Goal: Task Accomplishment & Management: Complete application form

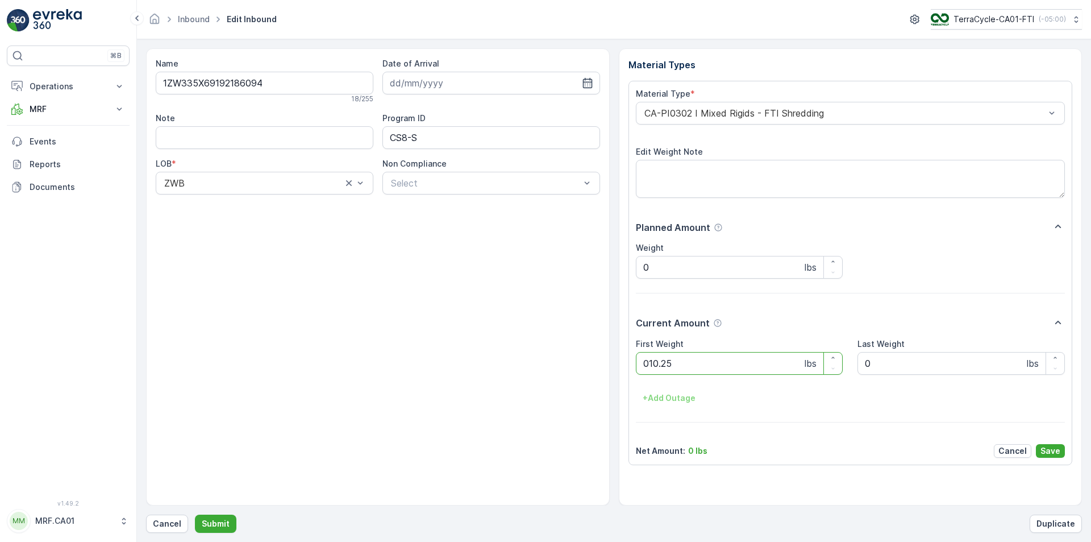
click at [195, 514] on button "Submit" at bounding box center [215, 523] width 41 height 18
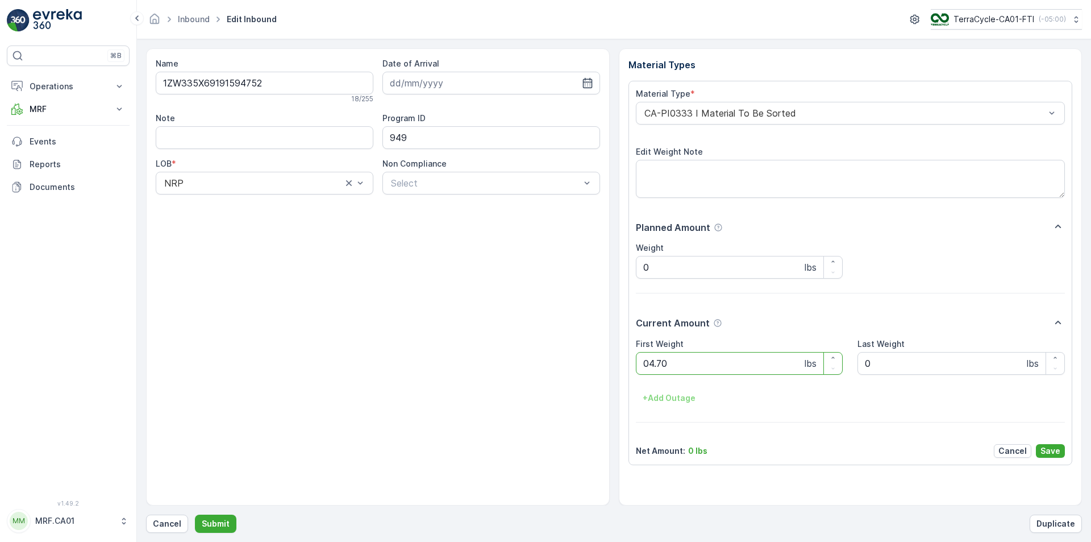
click at [195, 514] on button "Submit" at bounding box center [215, 523] width 41 height 18
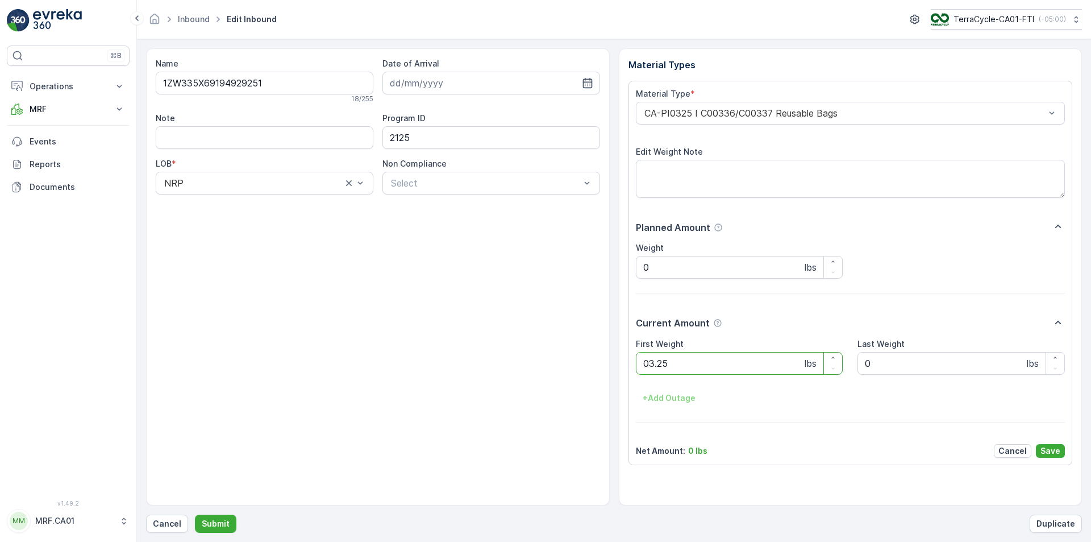
click at [195, 514] on button "Submit" at bounding box center [215, 523] width 41 height 18
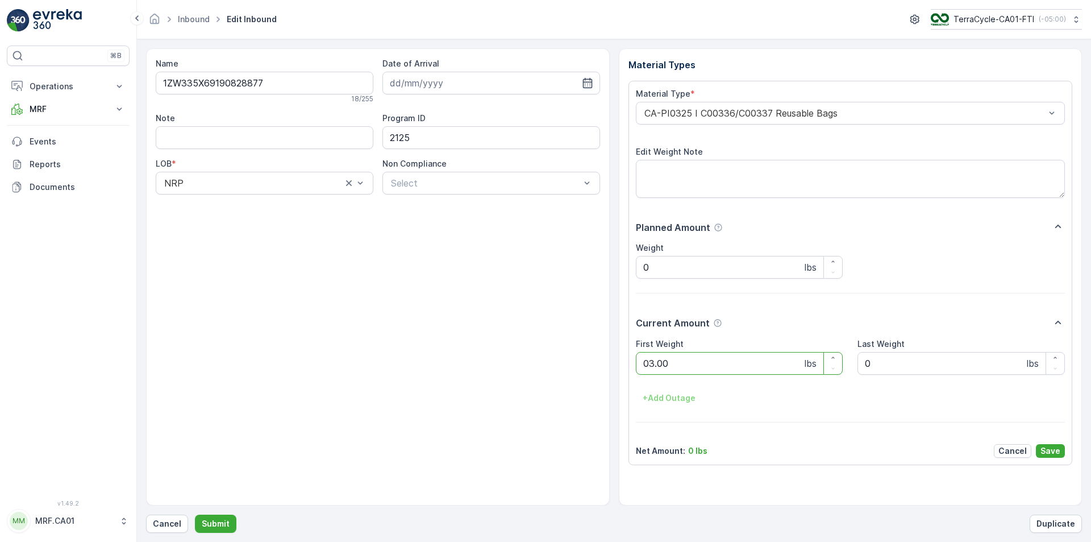
click at [195, 514] on button "Submit" at bounding box center [215, 523] width 41 height 18
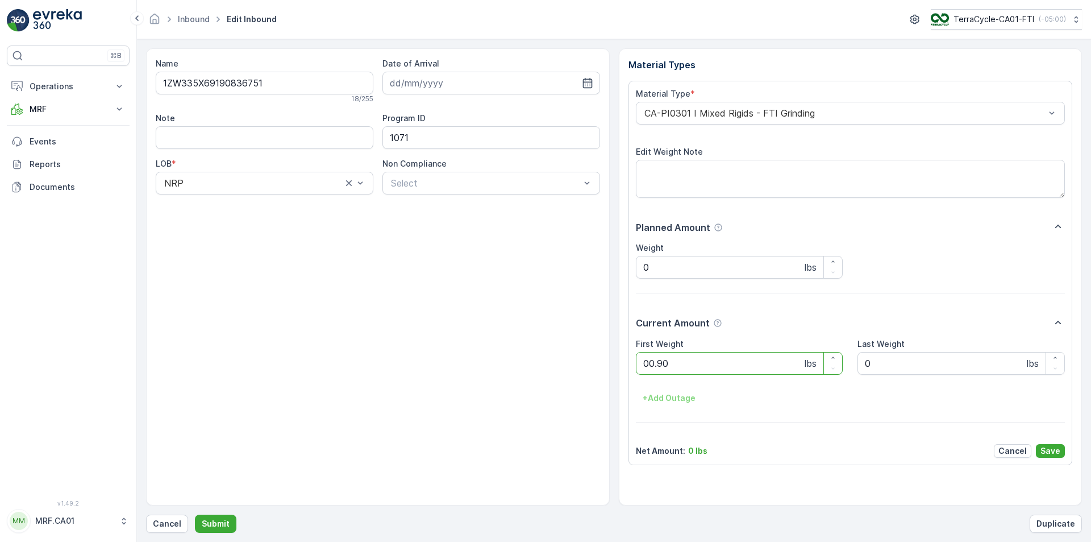
click at [195, 514] on button "Submit" at bounding box center [215, 523] width 41 height 18
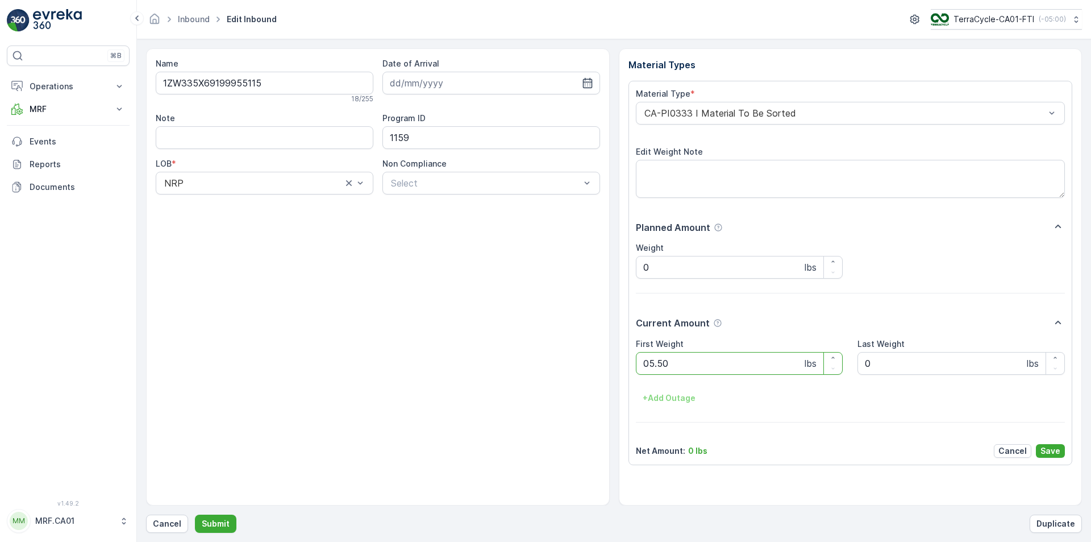
click at [195, 514] on button "Submit" at bounding box center [215, 523] width 41 height 18
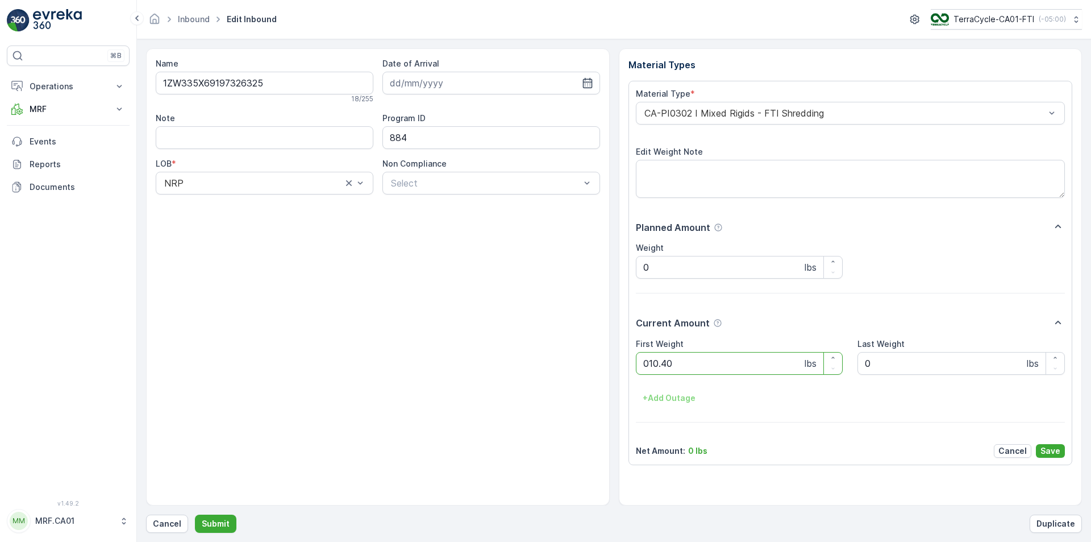
click at [195, 514] on button "Submit" at bounding box center [215, 523] width 41 height 18
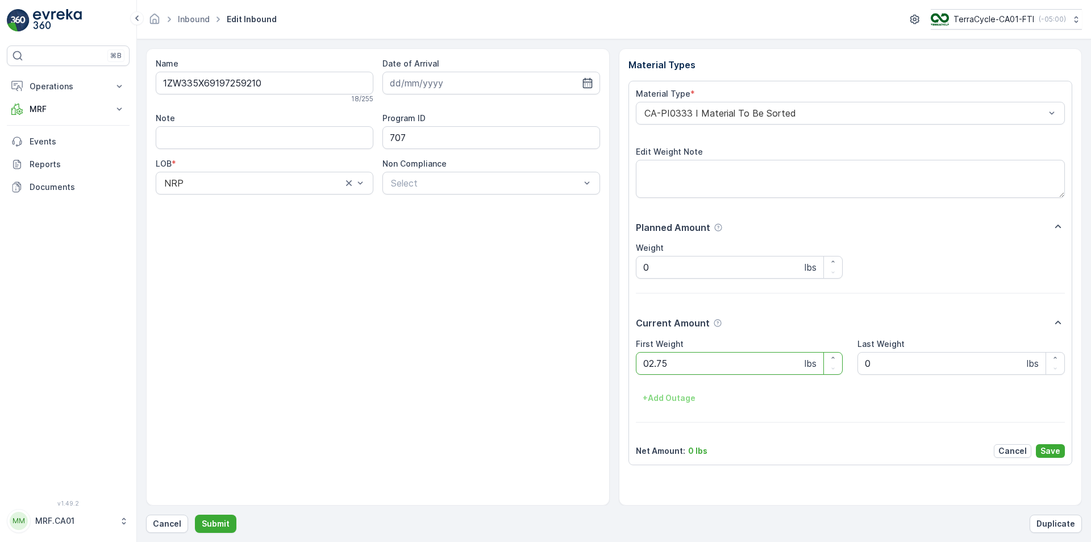
click at [195, 514] on button "Submit" at bounding box center [215, 523] width 41 height 18
type Weight "035"
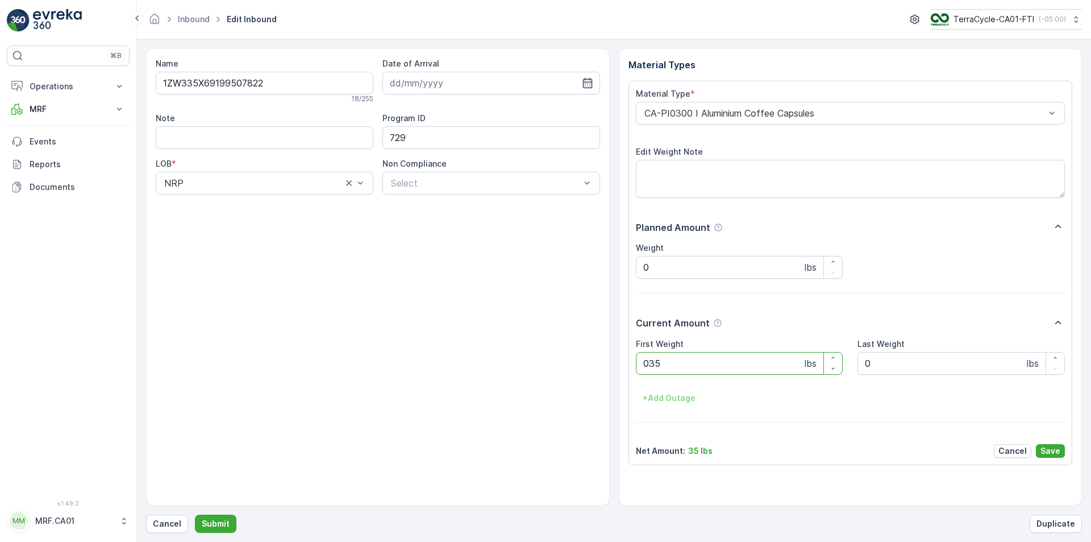
click at [195, 514] on button "Submit" at bounding box center [215, 523] width 41 height 18
type Weight "032"
click at [195, 514] on button "Submit" at bounding box center [215, 523] width 41 height 18
type Weight "040"
click at [195, 514] on button "Submit" at bounding box center [215, 523] width 41 height 18
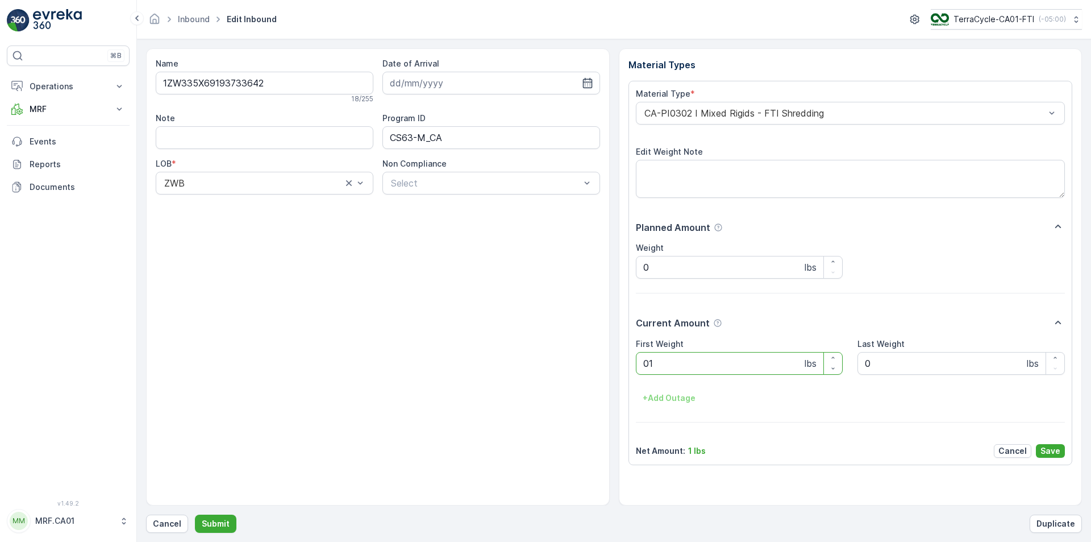
type Weight "016"
click at [195, 514] on button "Submit" at bounding box center [215, 523] width 41 height 18
type Weight "044"
click at [195, 514] on button "Submit" at bounding box center [215, 523] width 41 height 18
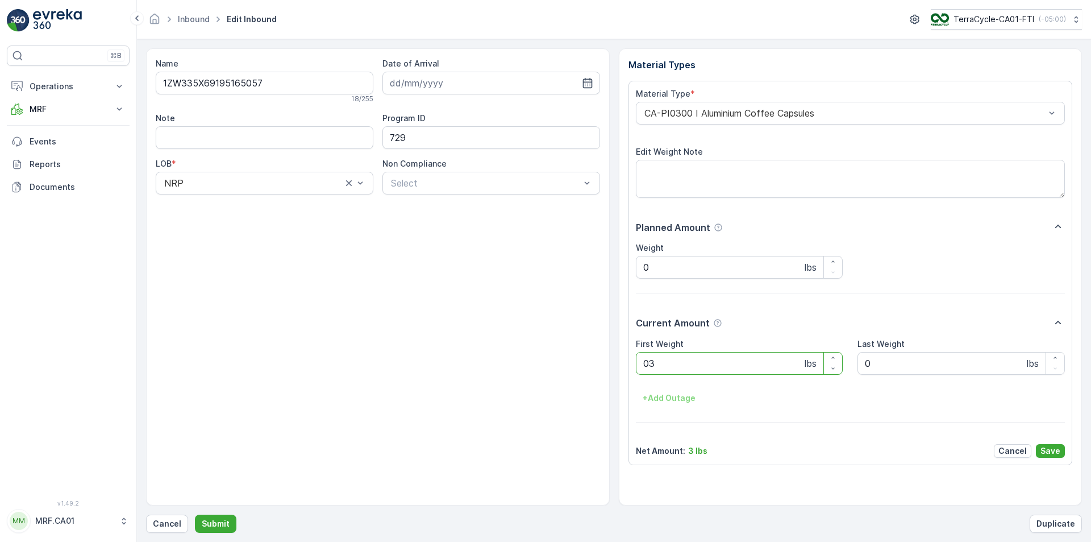
type Weight "035"
click at [195, 514] on button "Submit" at bounding box center [215, 523] width 41 height 18
type Weight "032"
click at [195, 514] on button "Submit" at bounding box center [215, 523] width 41 height 18
type Weight "035"
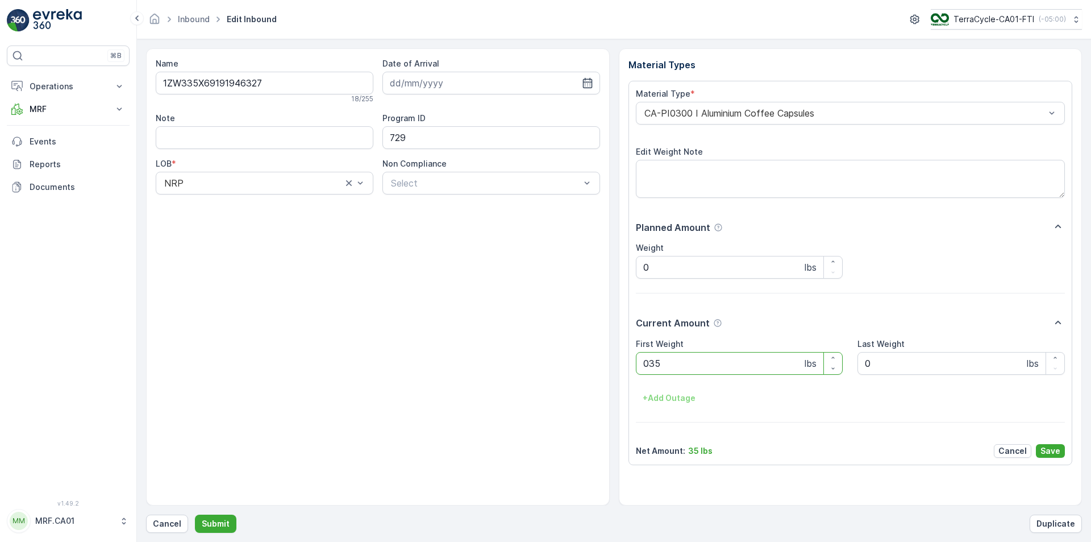
click at [195, 514] on button "Submit" at bounding box center [215, 523] width 41 height 18
type Weight "037"
click at [195, 514] on button "Submit" at bounding box center [215, 523] width 41 height 18
type Weight "040"
click at [195, 514] on button "Submit" at bounding box center [215, 523] width 41 height 18
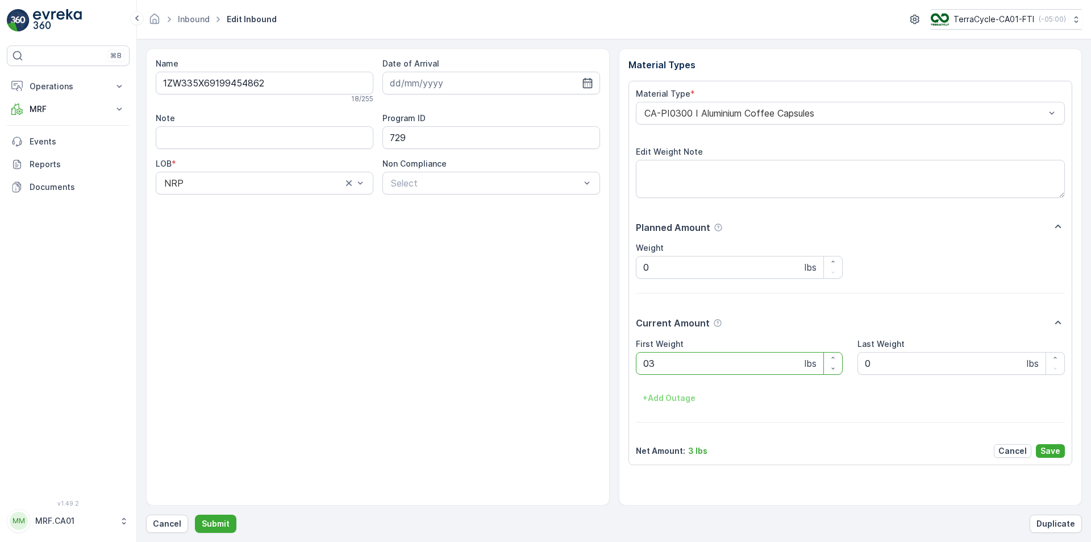
type Weight "034"
click at [195, 514] on button "Submit" at bounding box center [215, 523] width 41 height 18
type Weight "042"
click at [195, 514] on button "Submit" at bounding box center [215, 523] width 41 height 18
type Weight "028"
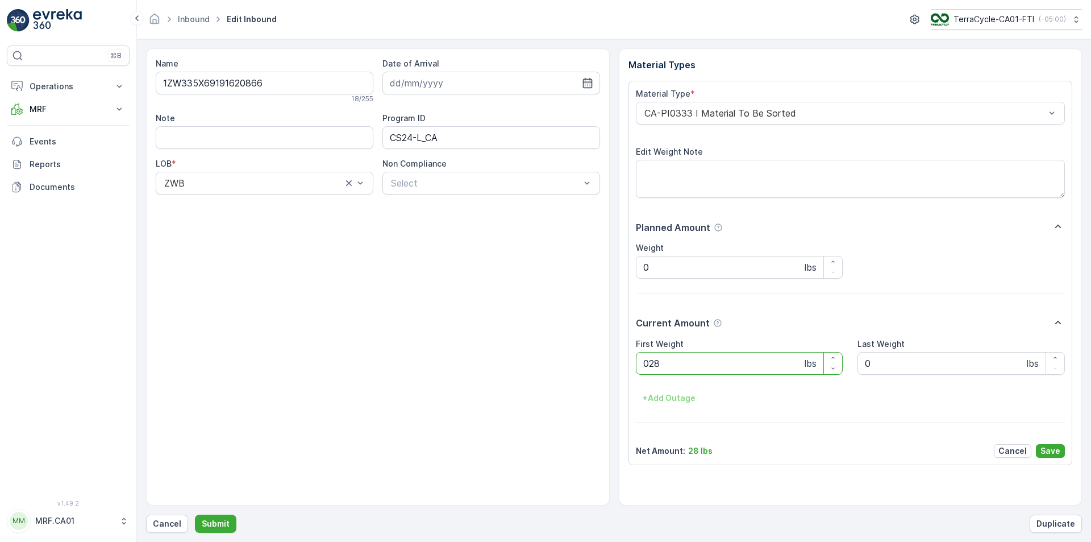
click at [195, 514] on button "Submit" at bounding box center [215, 523] width 41 height 18
type Weight "031"
click at [195, 514] on button "Submit" at bounding box center [215, 523] width 41 height 18
type Weight "032"
click at [195, 514] on button "Submit" at bounding box center [215, 523] width 41 height 18
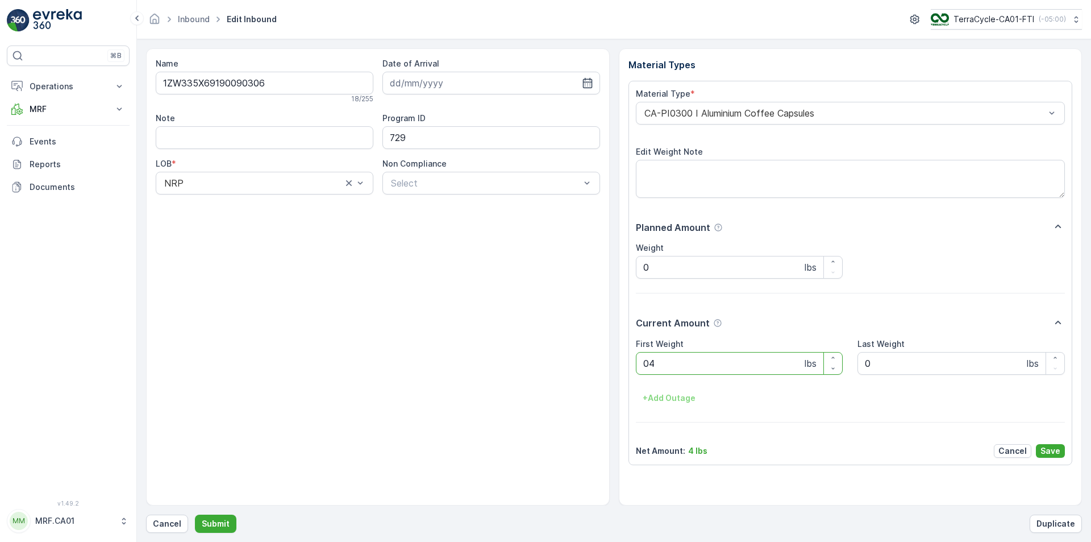
type Weight "040"
click at [195, 514] on button "Submit" at bounding box center [215, 523] width 41 height 18
type Weight "040"
click at [195, 514] on button "Submit" at bounding box center [215, 523] width 41 height 18
type Weight "043"
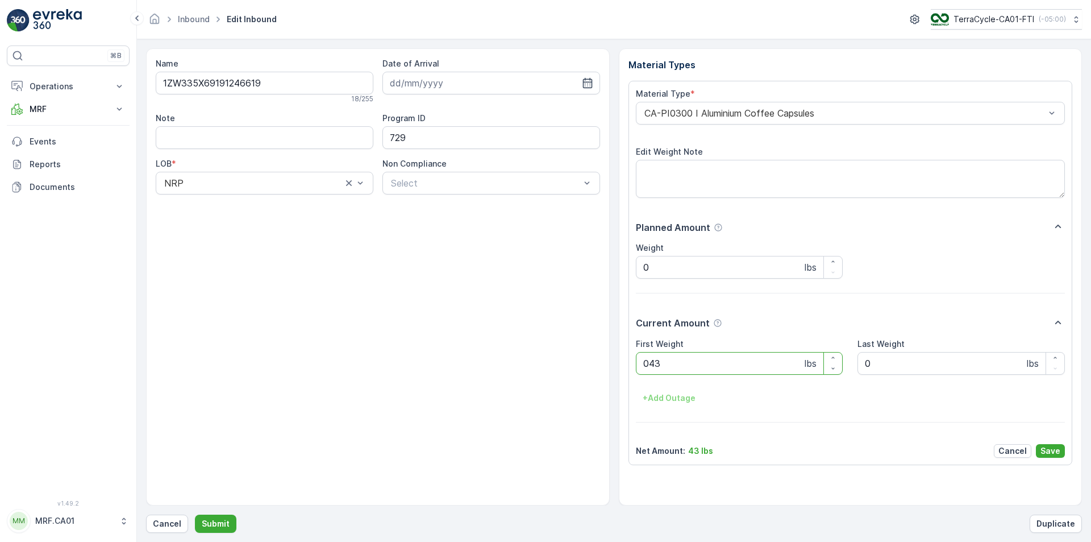
click at [195, 514] on button "Submit" at bounding box center [215, 523] width 41 height 18
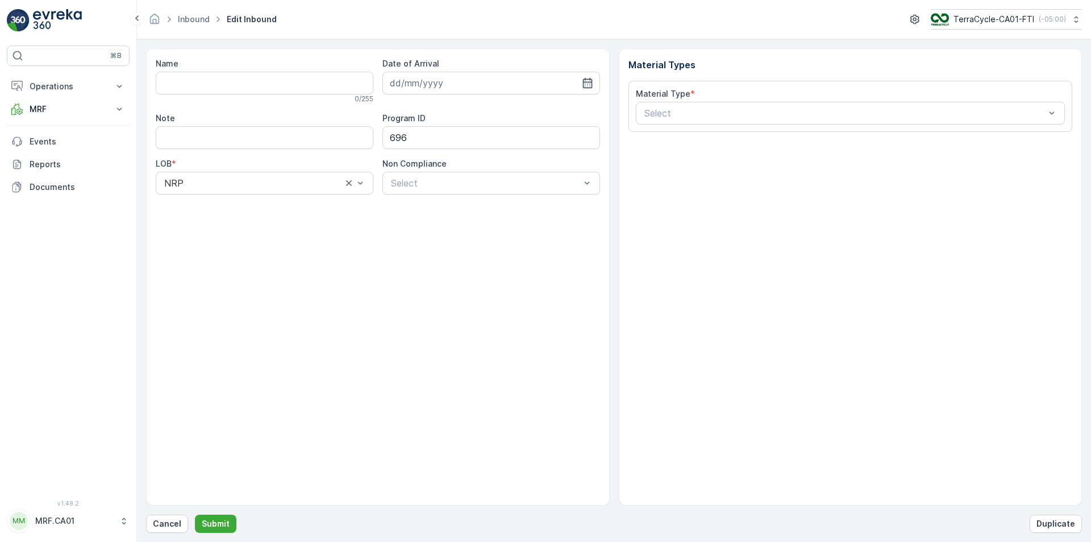
type input "1ZW335X69193507011"
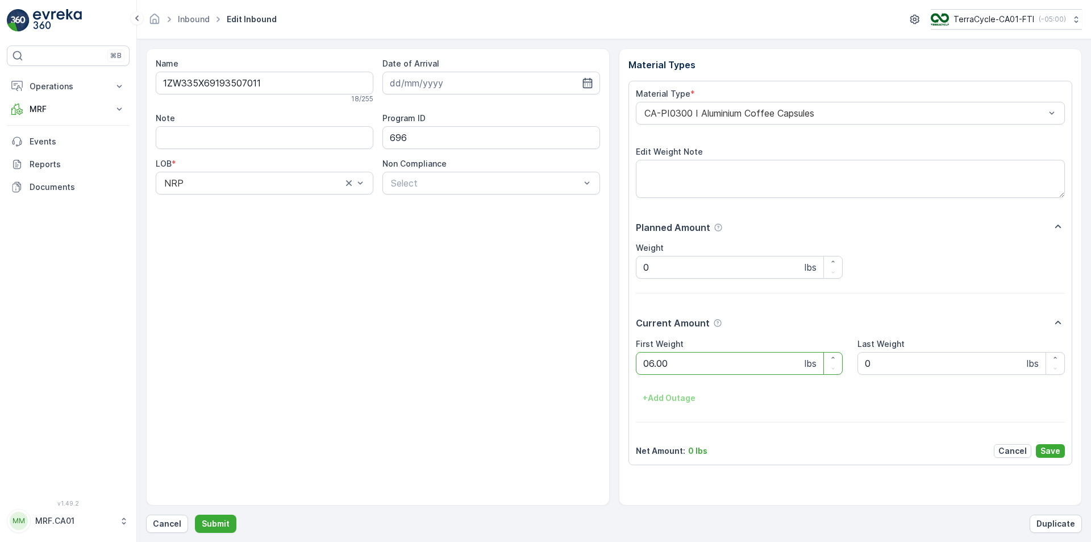
click at [195, 514] on button "Submit" at bounding box center [215, 523] width 41 height 18
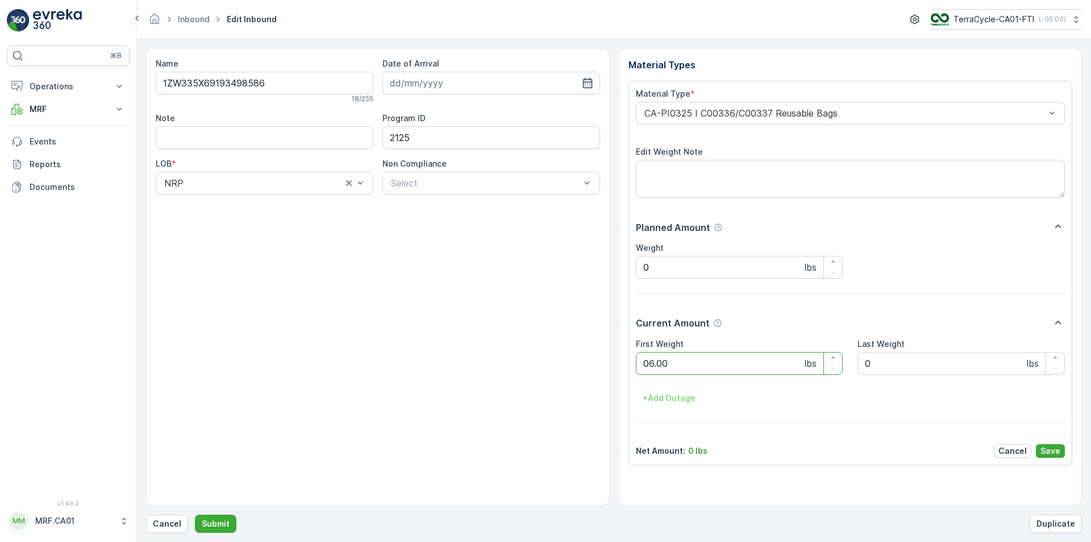
click at [195, 514] on button "Submit" at bounding box center [215, 523] width 41 height 18
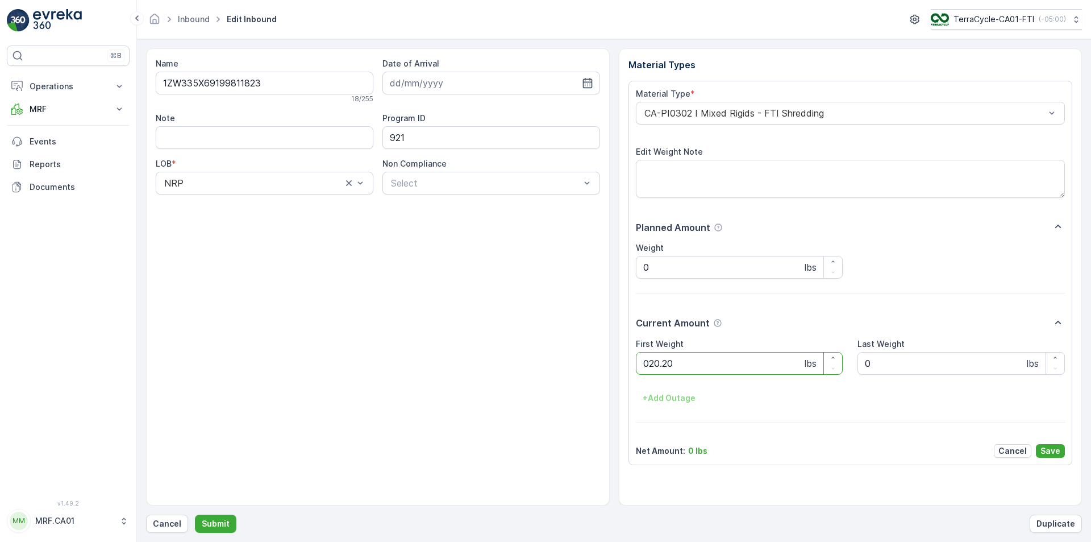
click at [195, 514] on button "Submit" at bounding box center [215, 523] width 41 height 18
type Weight "026"
click at [195, 514] on button "Submit" at bounding box center [215, 523] width 41 height 18
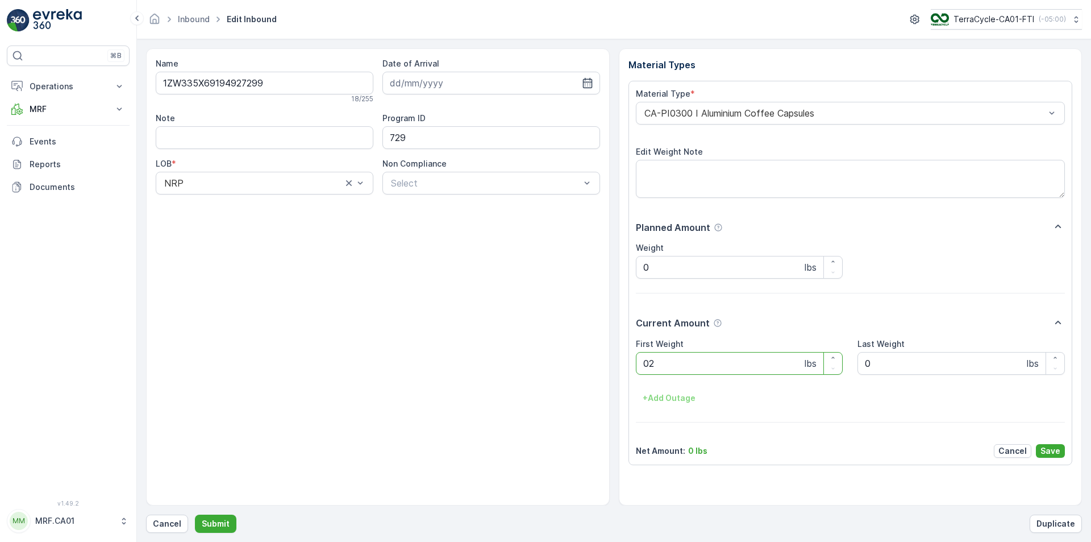
type Weight "025"
click at [195, 514] on button "Submit" at bounding box center [215, 523] width 41 height 18
type Weight "034"
click at [195, 514] on button "Submit" at bounding box center [215, 523] width 41 height 18
type Weight "028"
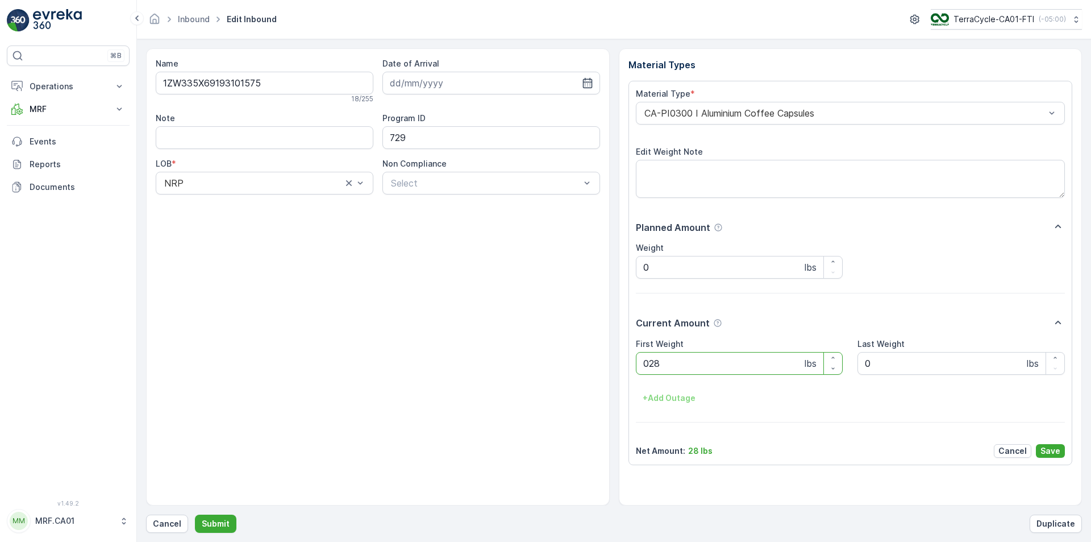
click at [195, 514] on button "Submit" at bounding box center [215, 523] width 41 height 18
type Weight "026"
click at [195, 514] on button "Submit" at bounding box center [215, 523] width 41 height 18
type Weight "032"
click at [195, 514] on button "Submit" at bounding box center [215, 523] width 41 height 18
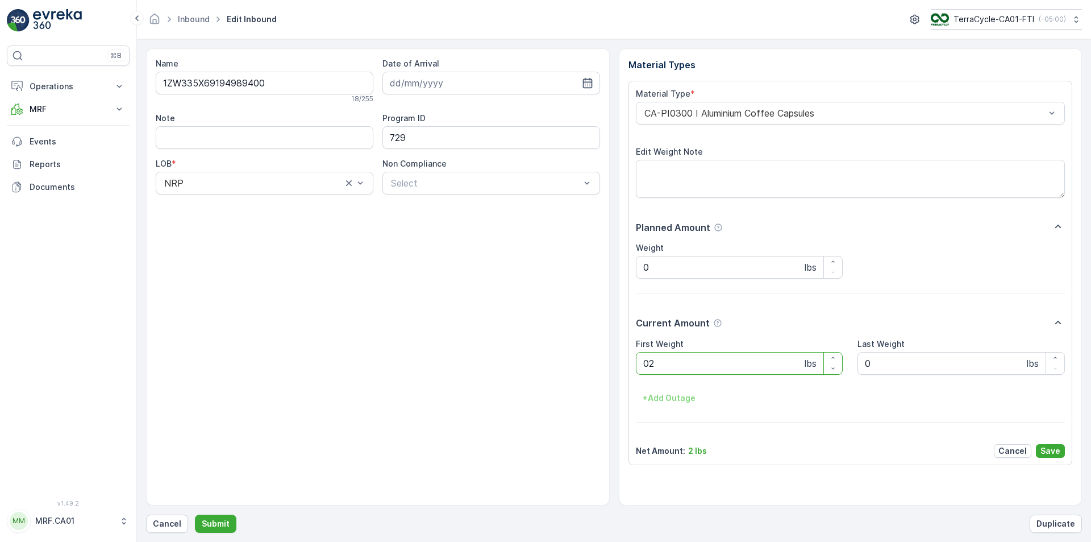
type Weight "029"
click at [195, 514] on button "Submit" at bounding box center [215, 523] width 41 height 18
type Weight "035"
click at [195, 514] on button "Submit" at bounding box center [215, 523] width 41 height 18
type Weight "041"
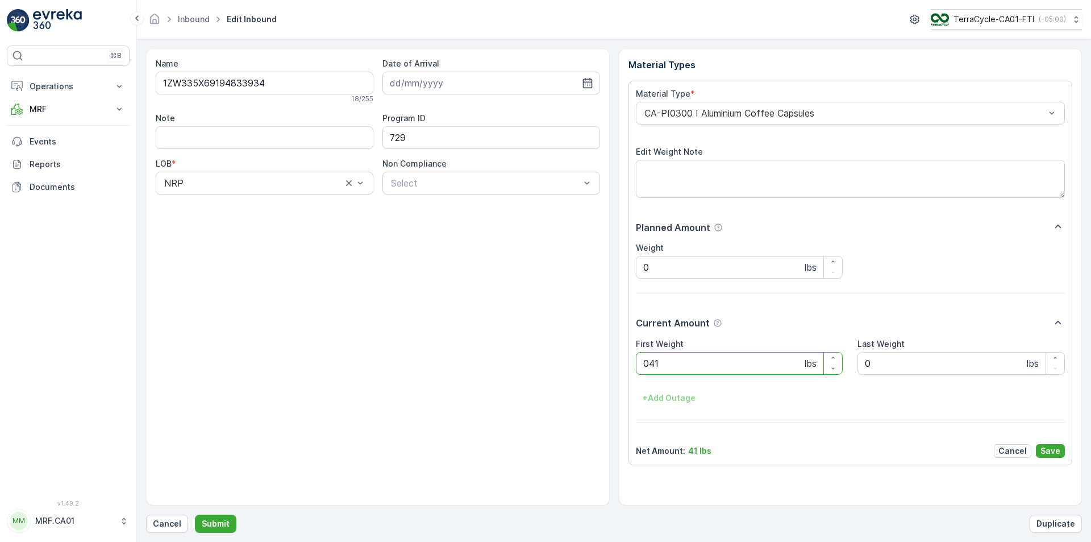
click at [195, 514] on button "Submit" at bounding box center [215, 523] width 41 height 18
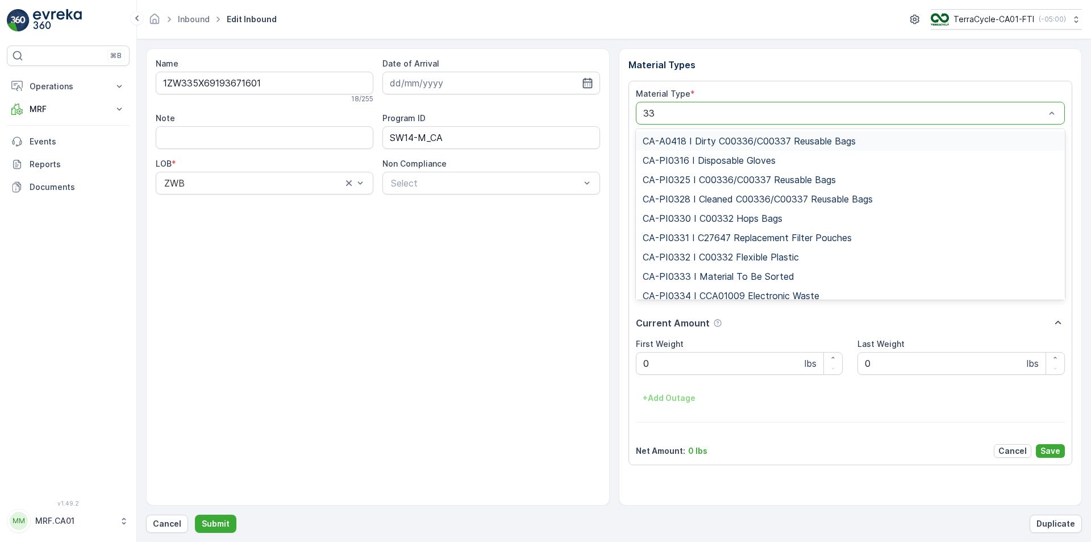
type input "333"
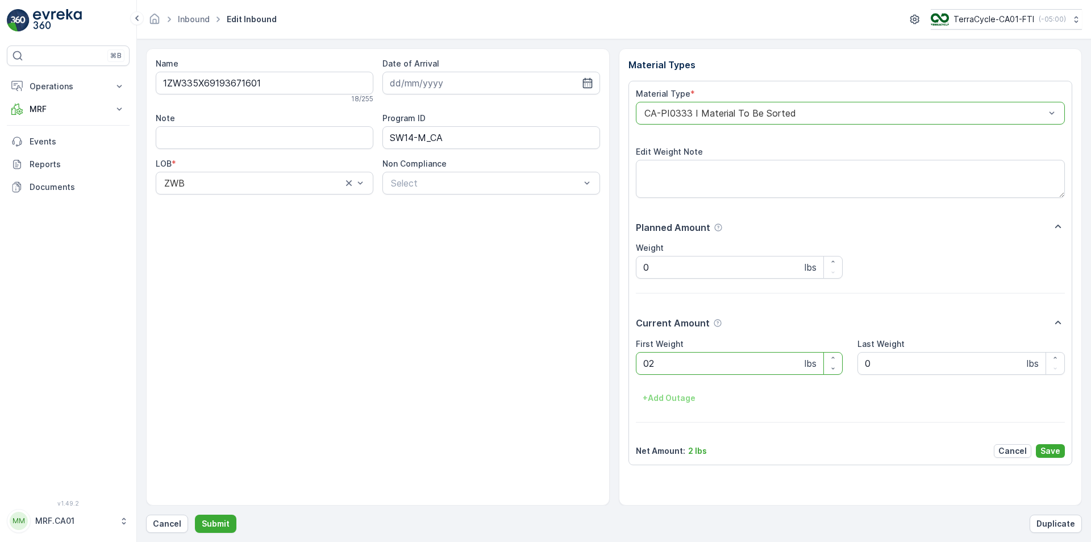
type Weight "027"
click at [195, 514] on button "Submit" at bounding box center [215, 523] width 41 height 18
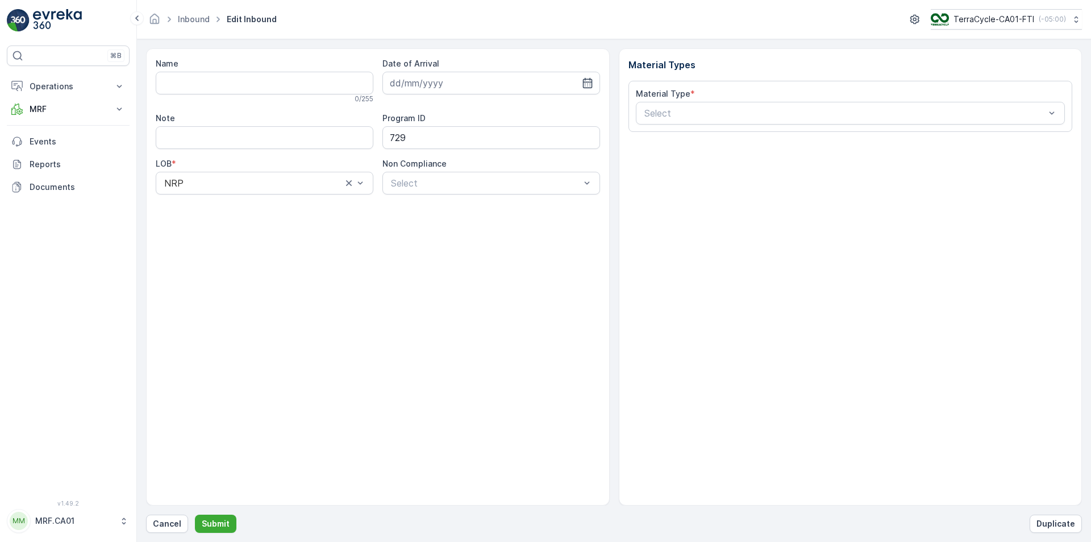
type input "1ZW335X69192804184"
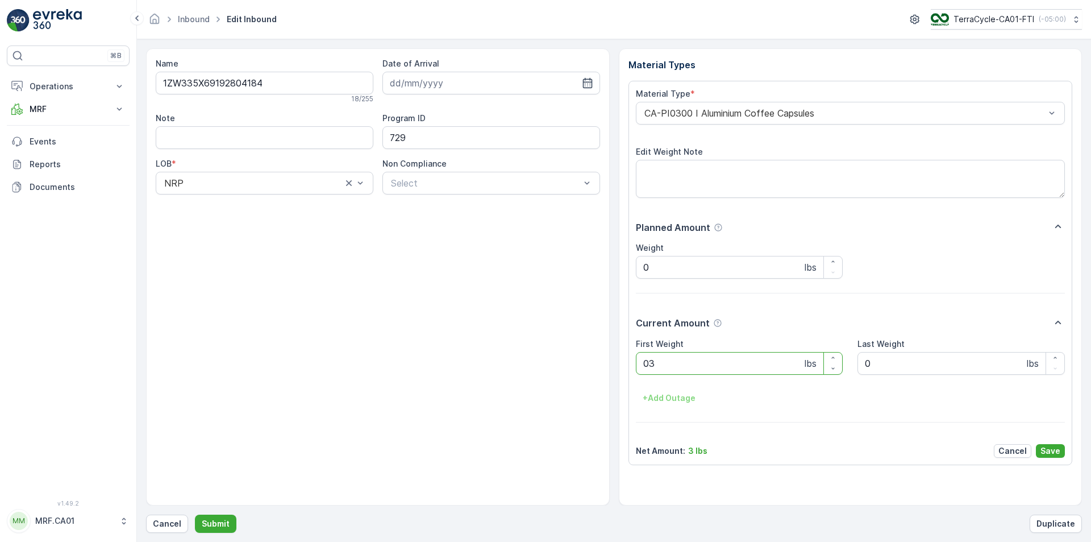
type Weight "036"
click at [195, 514] on button "Submit" at bounding box center [215, 523] width 41 height 18
type Weight "035"
click at [195, 514] on button "Submit" at bounding box center [215, 523] width 41 height 18
type Weight "032"
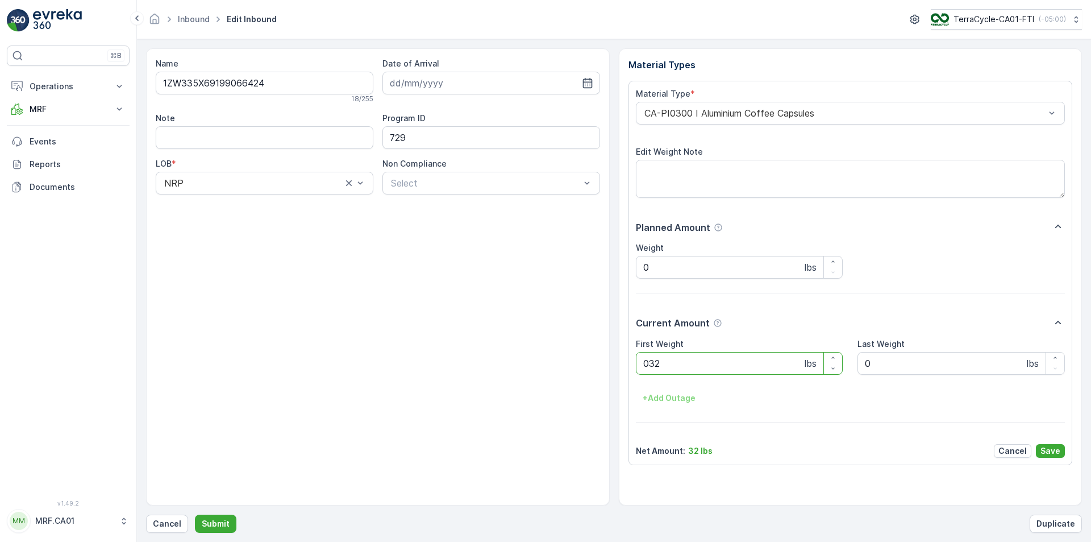
click at [195, 514] on button "Submit" at bounding box center [215, 523] width 41 height 18
type Weight "028"
click at [195, 514] on button "Submit" at bounding box center [215, 523] width 41 height 18
type Weight "037"
click at [195, 514] on button "Submit" at bounding box center [215, 523] width 41 height 18
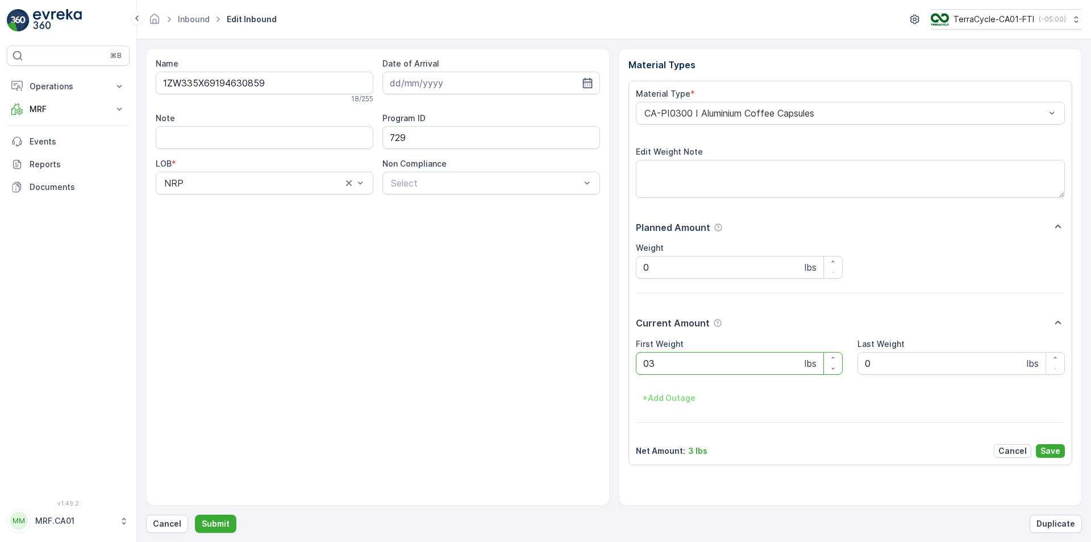
type Weight "033"
click at [195, 514] on button "Submit" at bounding box center [215, 523] width 41 height 18
type Weight "032"
click at [195, 514] on button "Submit" at bounding box center [215, 523] width 41 height 18
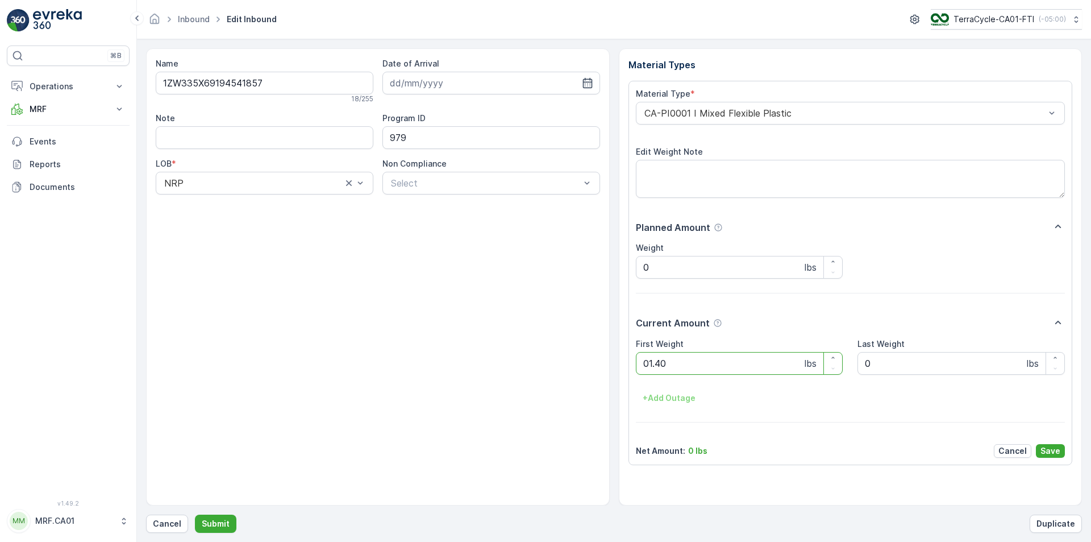
click at [195, 514] on button "Submit" at bounding box center [215, 523] width 41 height 18
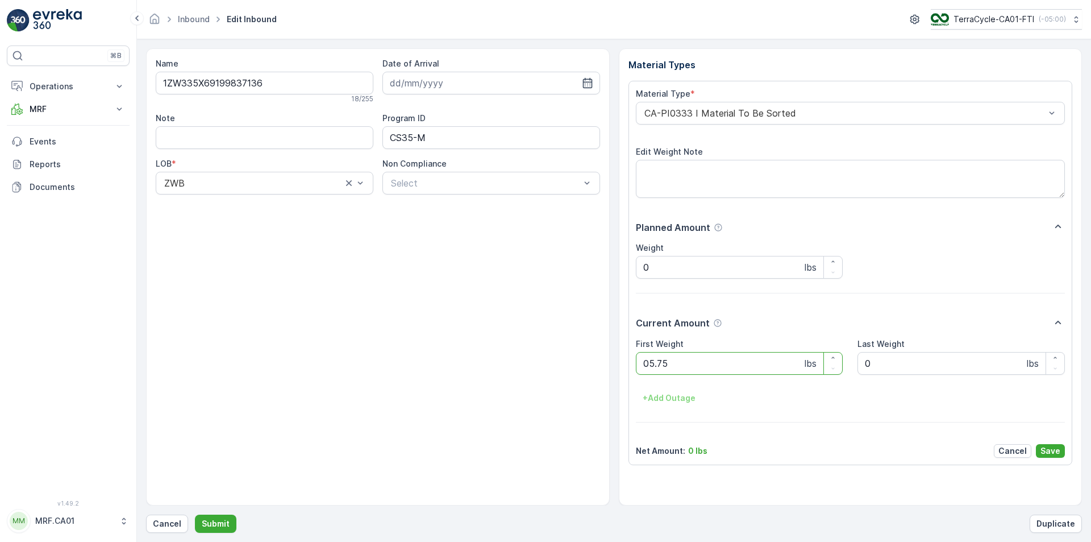
click at [195, 514] on button "Submit" at bounding box center [215, 523] width 41 height 18
type Weight "045"
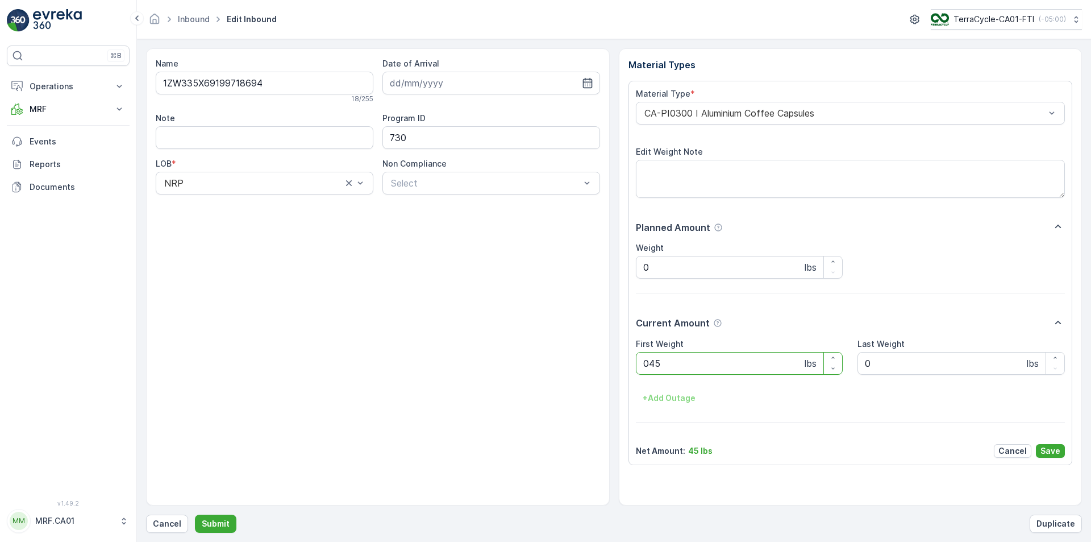
click at [195, 514] on button "Submit" at bounding box center [215, 523] width 41 height 18
type Weight "027"
click at [195, 514] on button "Submit" at bounding box center [215, 523] width 41 height 18
type Weight "029"
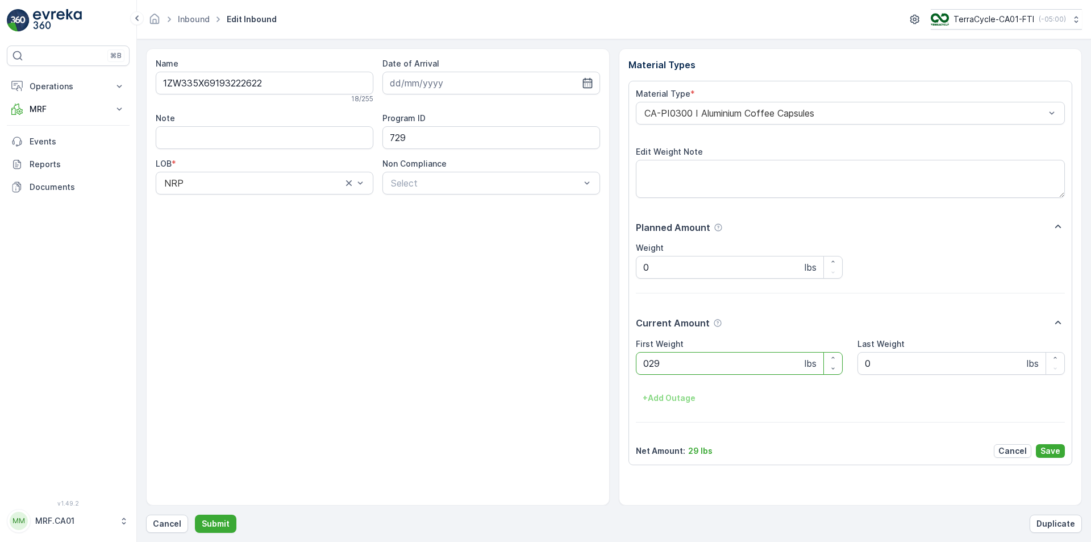
click at [195, 514] on button "Submit" at bounding box center [215, 523] width 41 height 18
type Weight "035"
click at [195, 514] on button "Submit" at bounding box center [215, 523] width 41 height 18
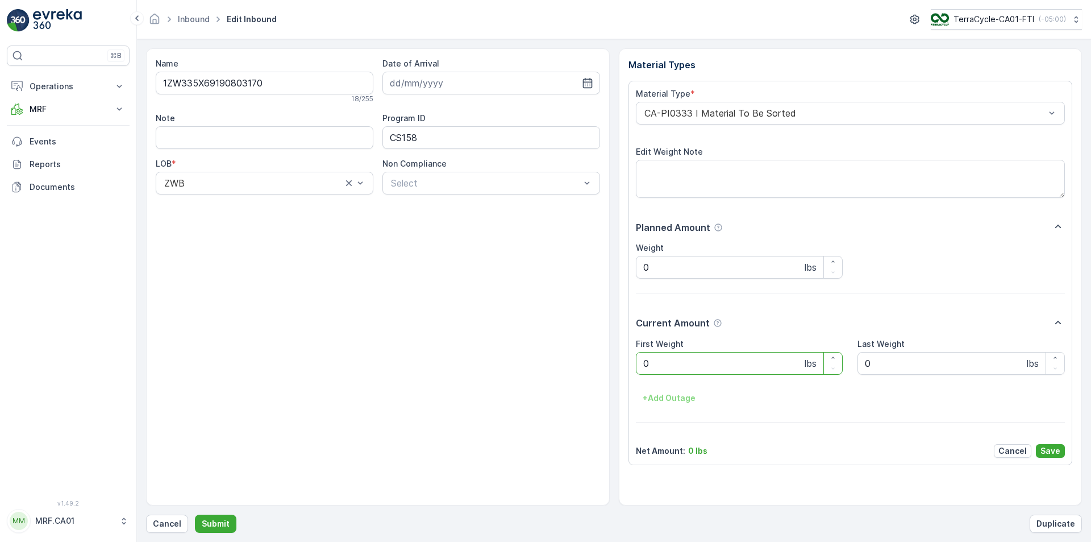
type Weight "08"
click at [195, 514] on button "Submit" at bounding box center [215, 523] width 41 height 18
type Weight "070"
click at [195, 514] on button "Submit" at bounding box center [215, 523] width 41 height 18
type Weight "020"
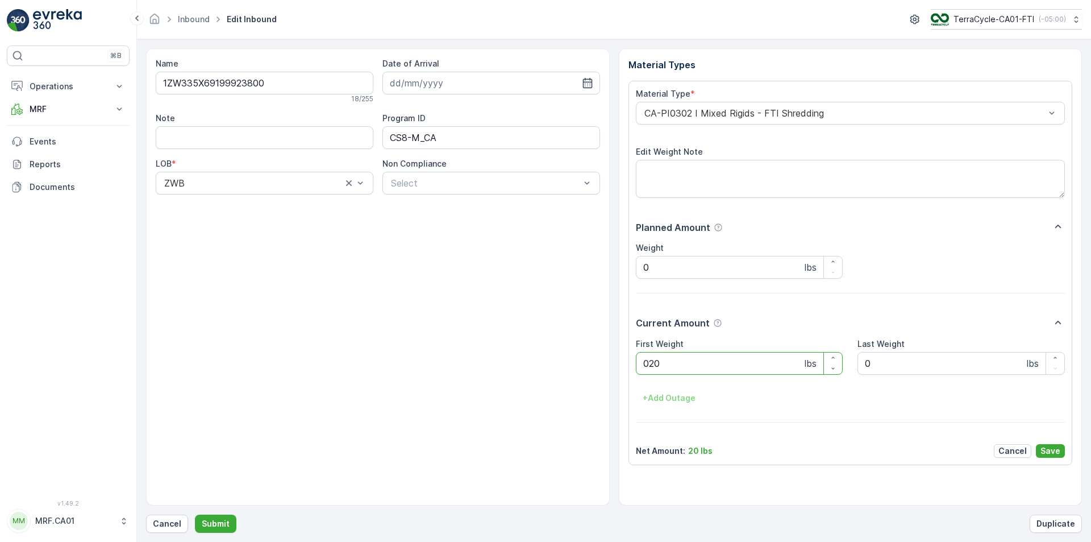
click at [195, 514] on button "Submit" at bounding box center [215, 523] width 41 height 18
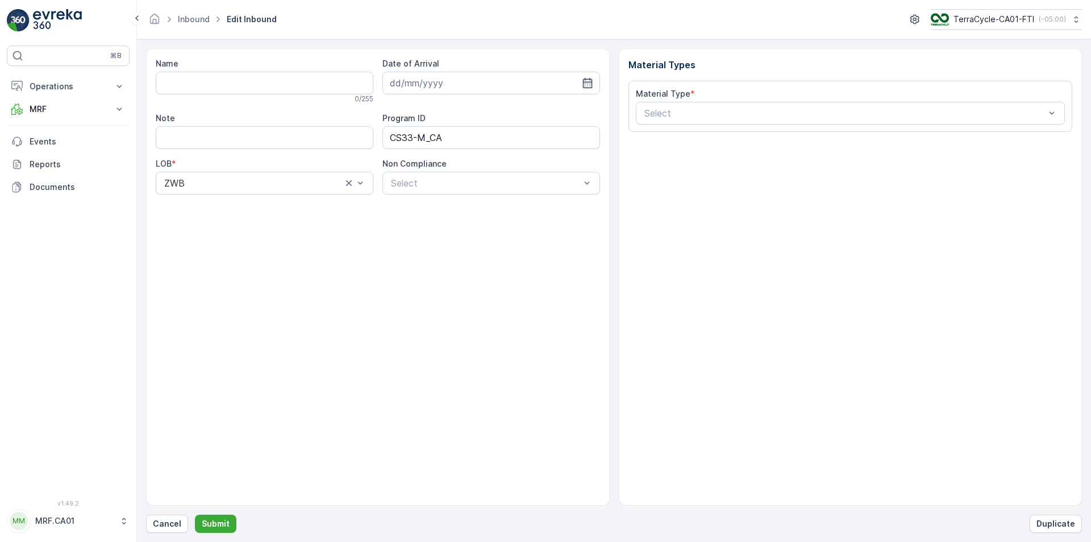
type input "1ZW335X69192636071"
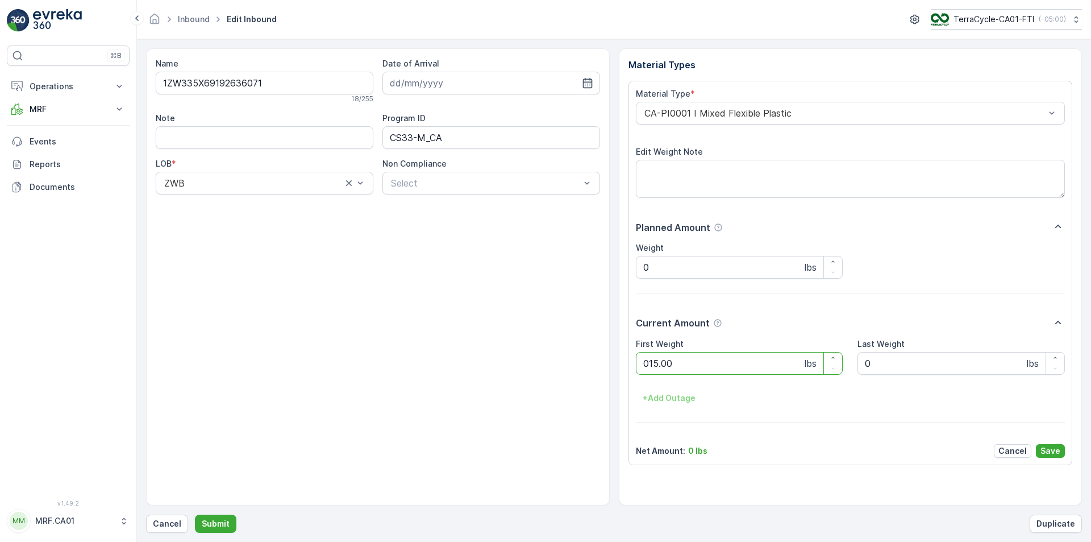
click at [195, 514] on button "Submit" at bounding box center [215, 523] width 41 height 18
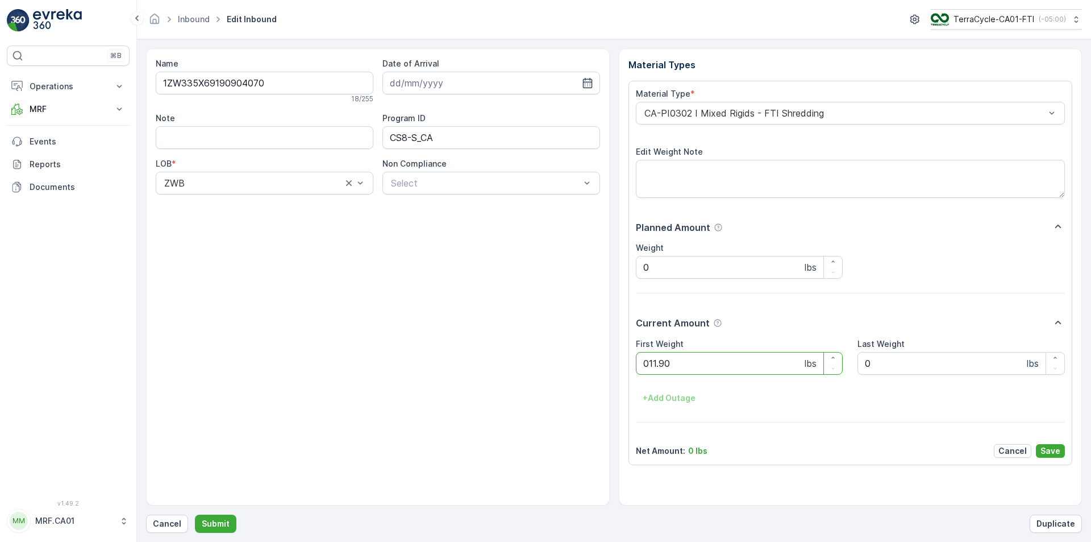
click at [195, 514] on button "Submit" at bounding box center [215, 523] width 41 height 18
type Weight "040"
click at [195, 514] on button "Submit" at bounding box center [215, 523] width 41 height 18
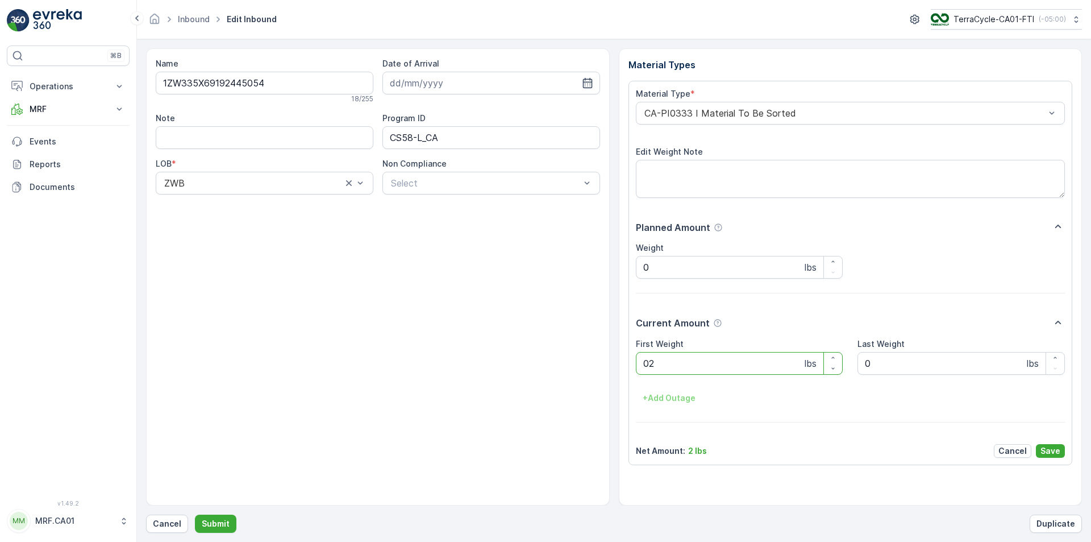
type Weight "020"
click at [195, 514] on button "Submit" at bounding box center [215, 523] width 41 height 18
type Weight "055"
click at [195, 514] on button "Submit" at bounding box center [215, 523] width 41 height 18
type Weight "034"
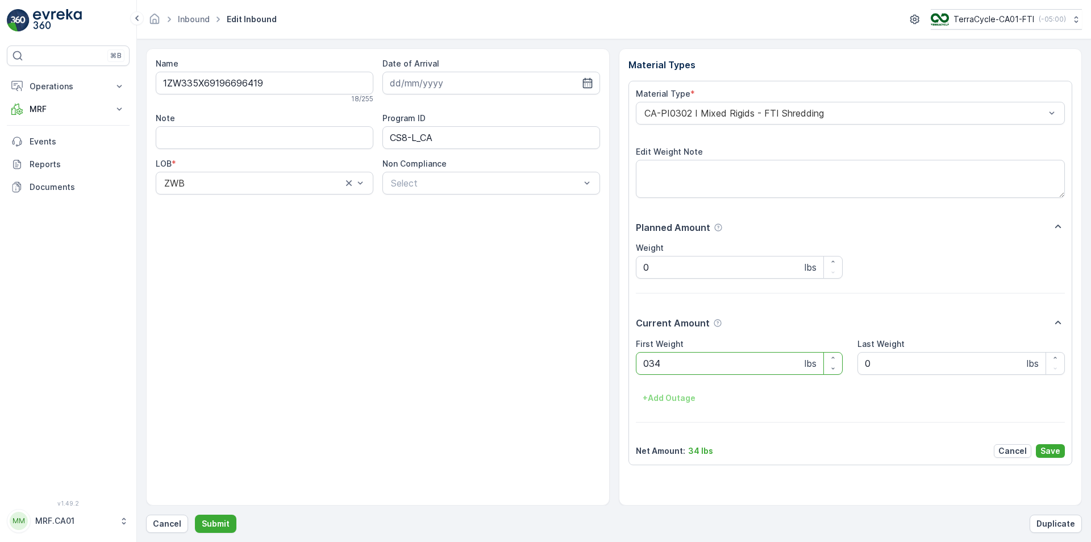
click at [195, 514] on button "Submit" at bounding box center [215, 523] width 41 height 18
type Weight "036"
click at [195, 514] on button "Submit" at bounding box center [215, 523] width 41 height 18
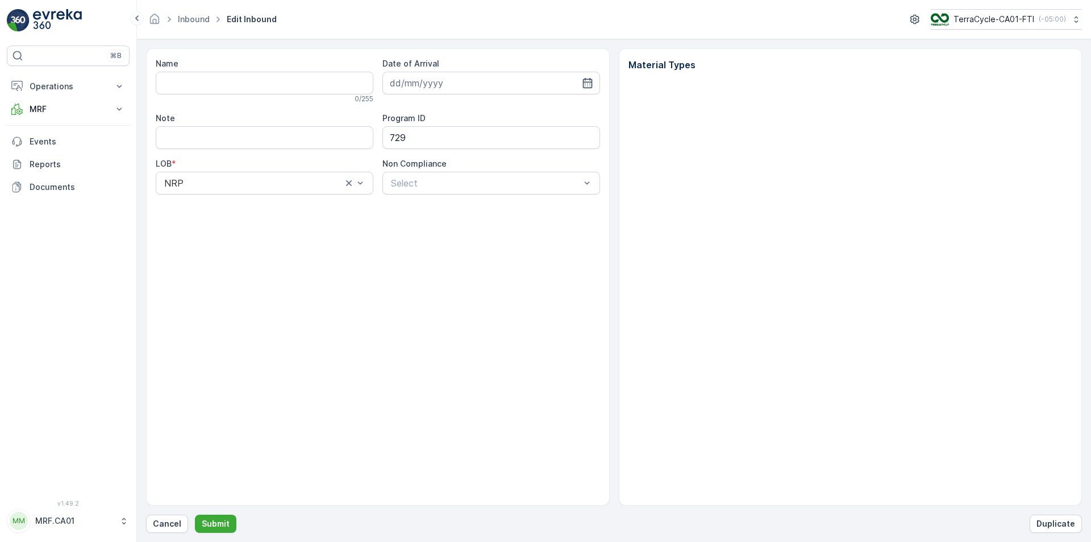
type input "1ZW335X69195760896"
type input "[DATE]"
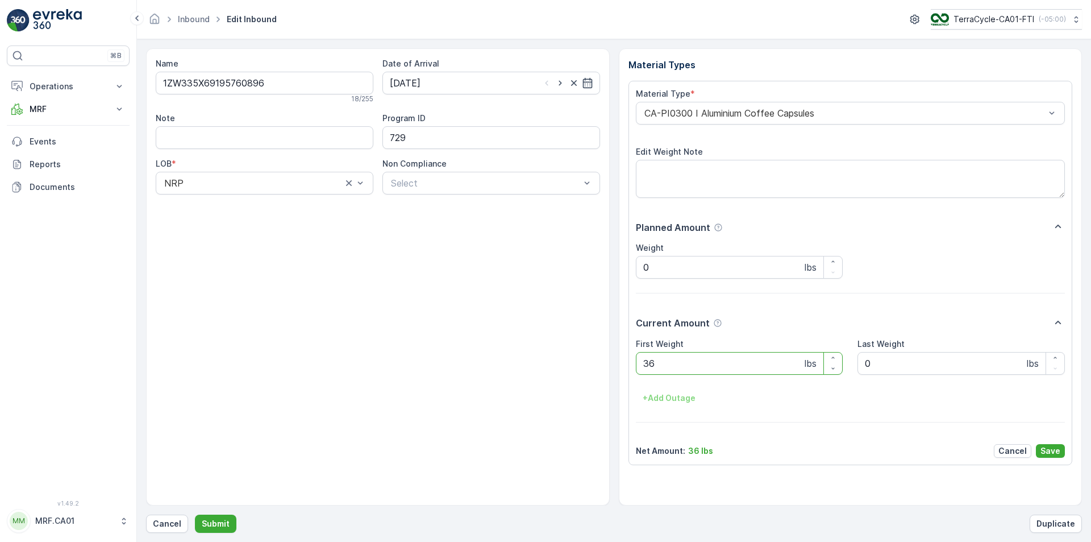
click at [195, 514] on button "Submit" at bounding box center [215, 523] width 41 height 18
type Weight "041"
click at [195, 514] on button "Submit" at bounding box center [215, 523] width 41 height 18
type Weight "030"
click at [195, 514] on button "Submit" at bounding box center [215, 523] width 41 height 18
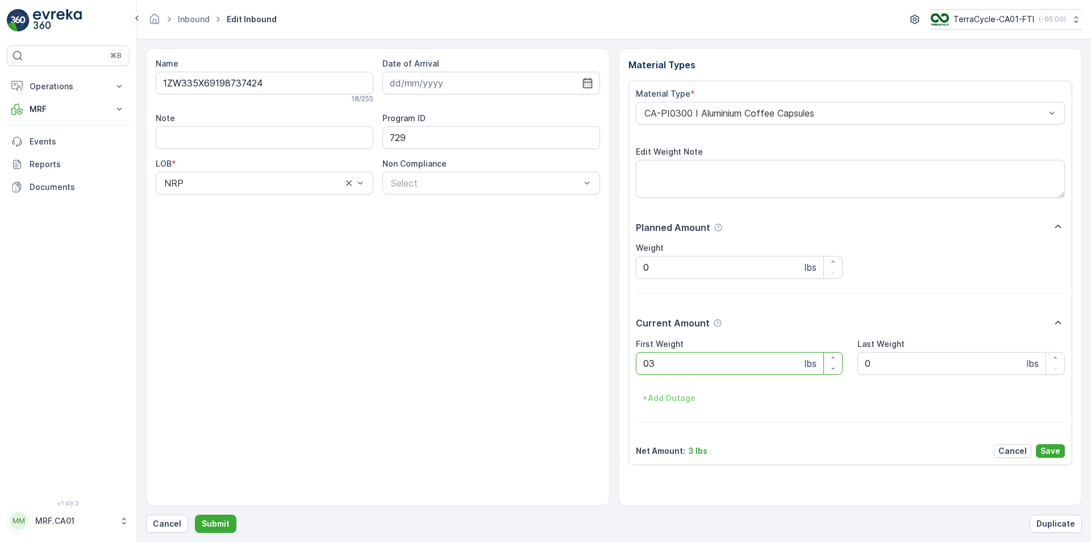
type Weight "033"
click at [195, 514] on button "Submit" at bounding box center [215, 523] width 41 height 18
type Weight "029"
click at [195, 514] on button "Submit" at bounding box center [215, 523] width 41 height 18
type Weight "035"
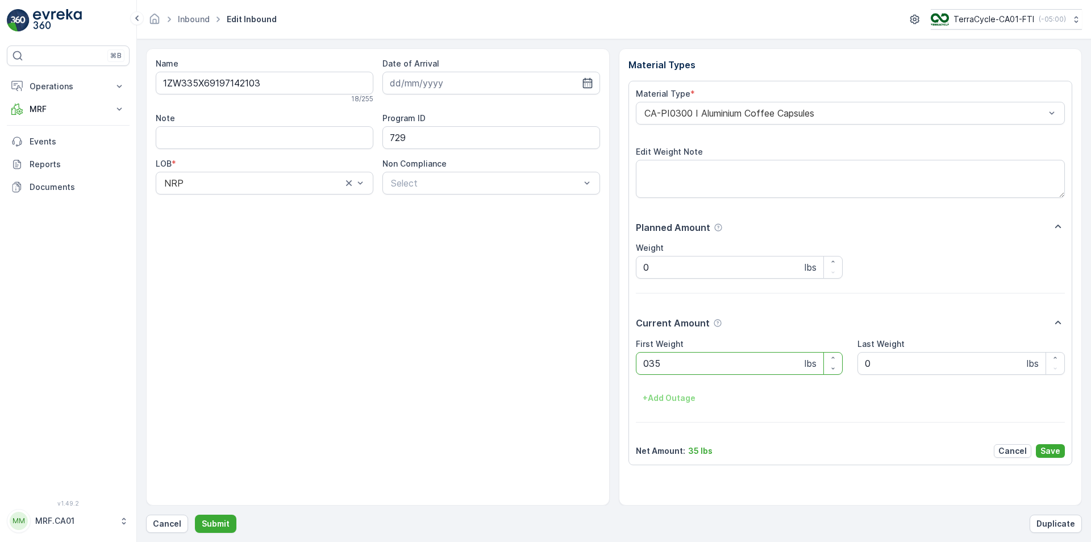
click at [195, 514] on button "Submit" at bounding box center [215, 523] width 41 height 18
type Weight "042"
click at [195, 514] on button "Submit" at bounding box center [215, 523] width 41 height 18
type Weight "035"
click at [195, 514] on button "Submit" at bounding box center [215, 523] width 41 height 18
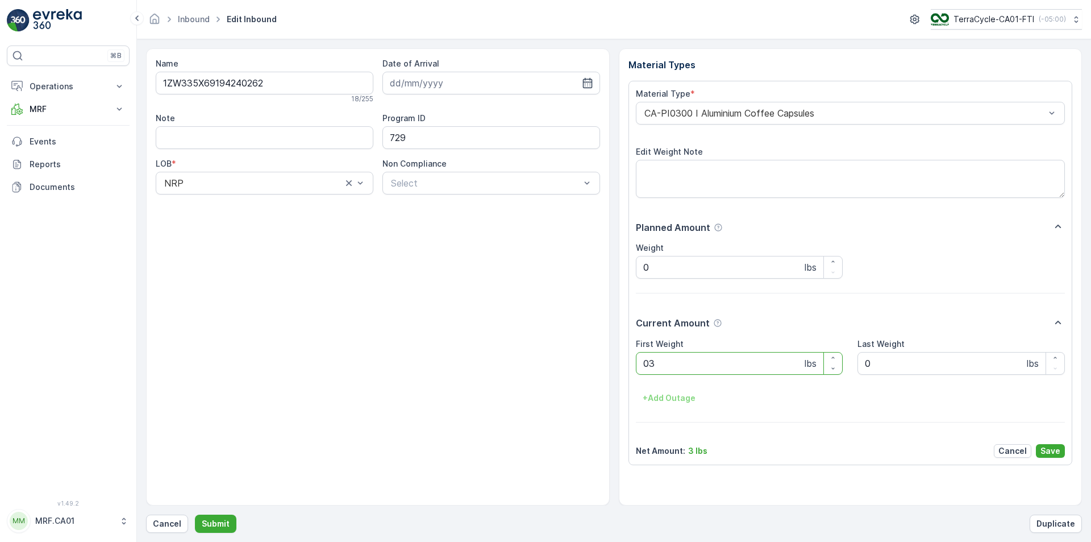
type Weight "037"
click at [195, 514] on button "Submit" at bounding box center [215, 523] width 41 height 18
type Weight "028"
click at [195, 514] on button "Submit" at bounding box center [215, 523] width 41 height 18
type Weight "038"
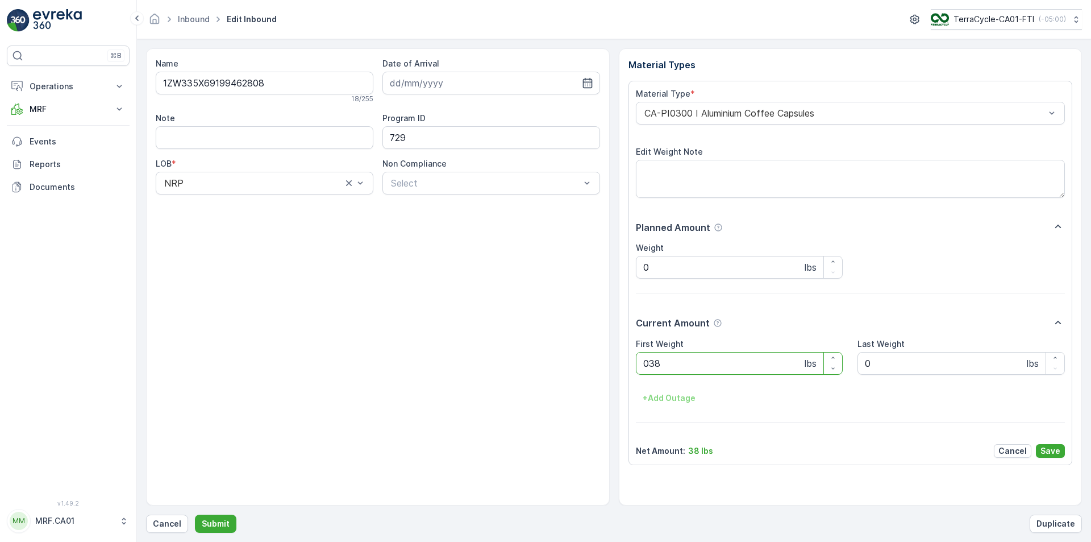
click at [195, 514] on button "Submit" at bounding box center [215, 523] width 41 height 18
